Goal: Task Accomplishment & Management: Manage account settings

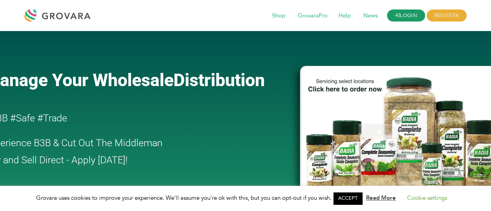
click at [401, 16] on link "LOGIN" at bounding box center [406, 16] width 38 height 12
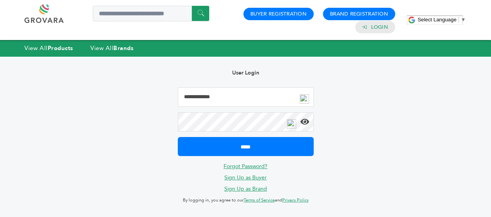
click at [208, 101] on input "Email Address" at bounding box center [246, 96] width 136 height 19
type input "*"
type input "**********"
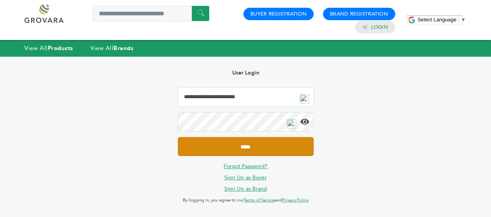
click at [227, 149] on input "*****" at bounding box center [246, 146] width 136 height 19
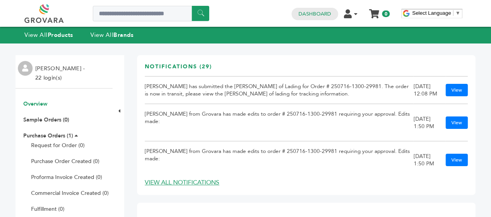
click at [50, 73] on li "Alejandro Cancino - 22 login(s)" at bounding box center [60, 73] width 51 height 19
click at [52, 78] on li "Alejandro Cancino - 22 login(s)" at bounding box center [60, 73] width 51 height 19
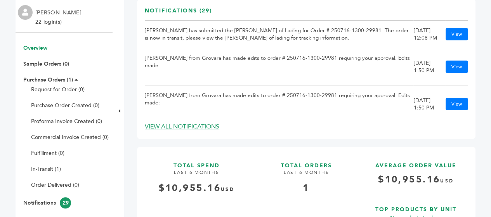
scroll to position [61, 0]
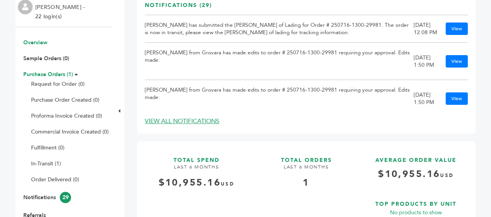
click at [56, 75] on link "Purchase Orders (1)" at bounding box center [48, 74] width 50 height 7
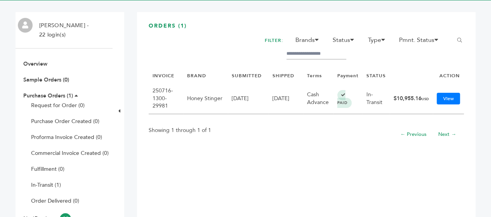
scroll to position [40, 0]
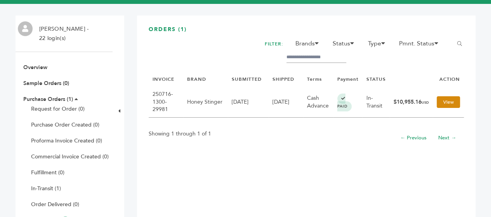
click at [442, 104] on link "View" at bounding box center [447, 102] width 23 height 12
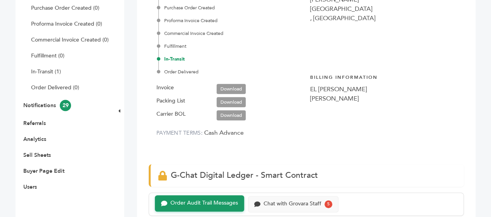
scroll to position [161, 0]
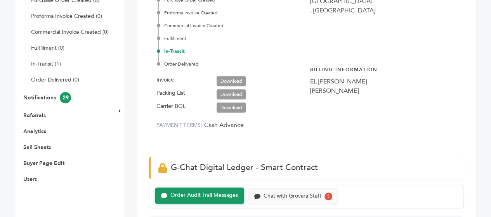
click at [235, 92] on link "Download" at bounding box center [230, 94] width 29 height 10
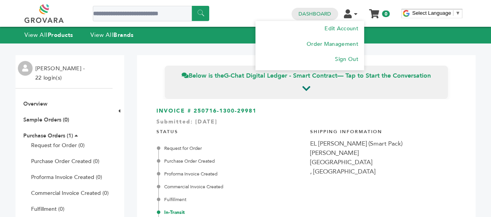
click at [353, 13] on li "Edit Account Order Management Sign Out" at bounding box center [353, 13] width 20 height 7
click at [351, 57] on link "Sign Out" at bounding box center [345, 58] width 23 height 7
